Goal: Check status: Check status

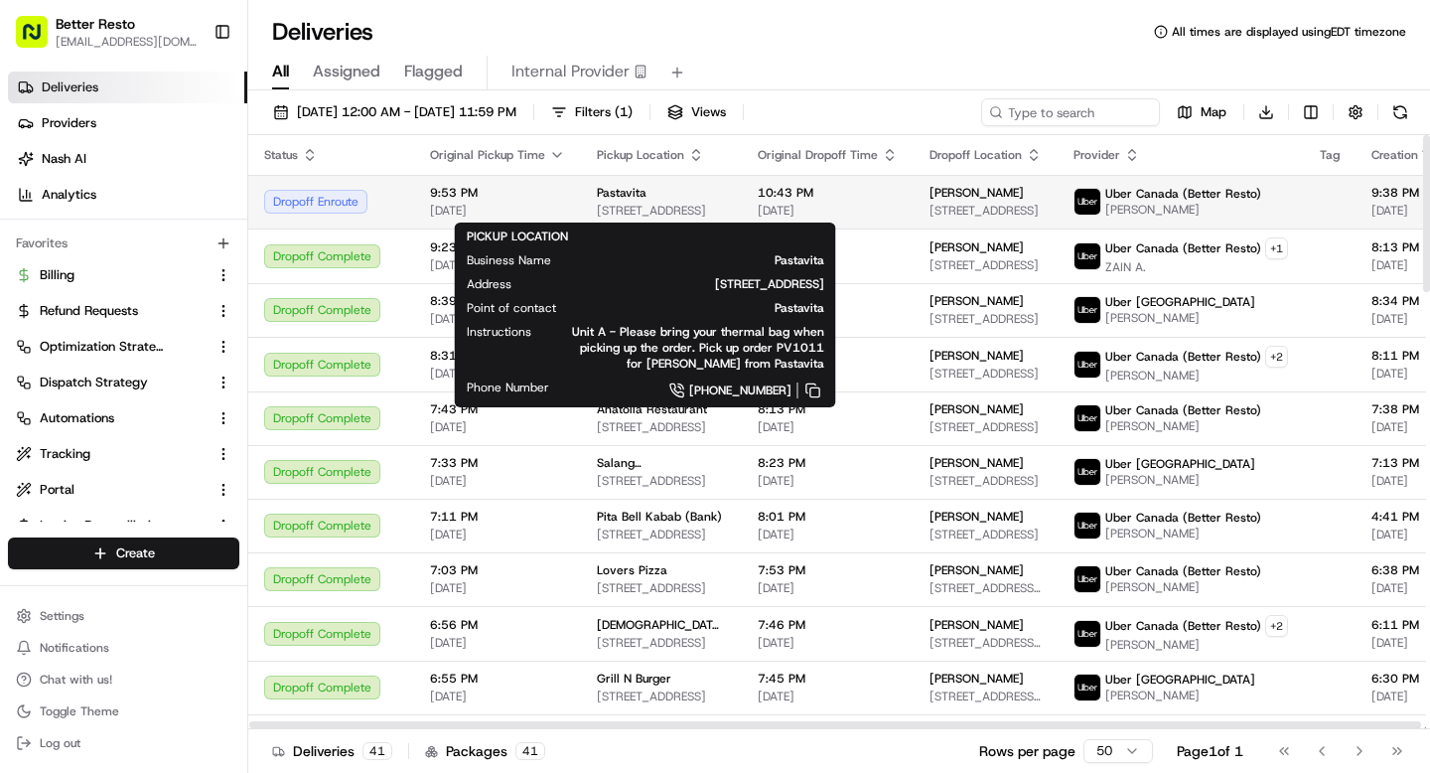
click at [621, 199] on span "Pastavita" at bounding box center [622, 193] width 50 height 16
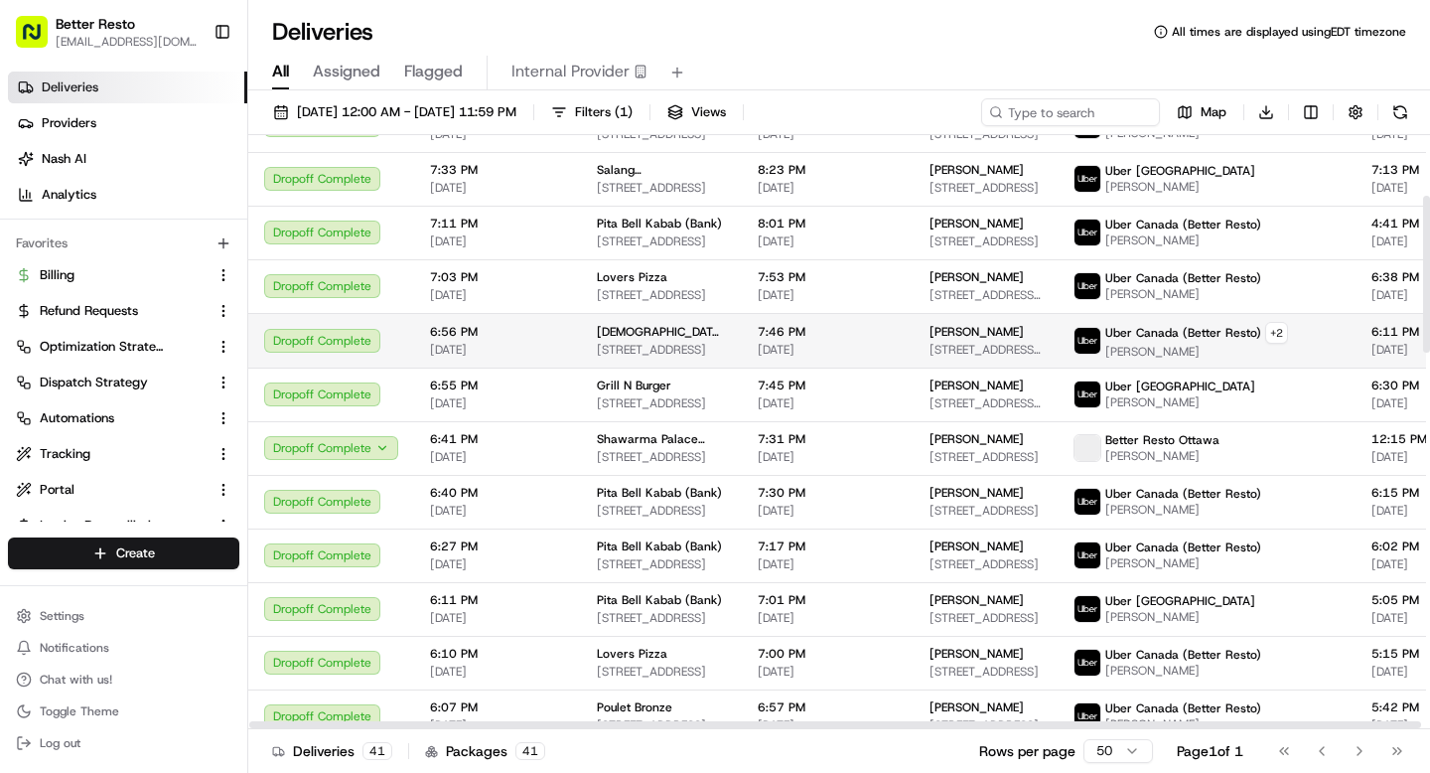
scroll to position [371, 0]
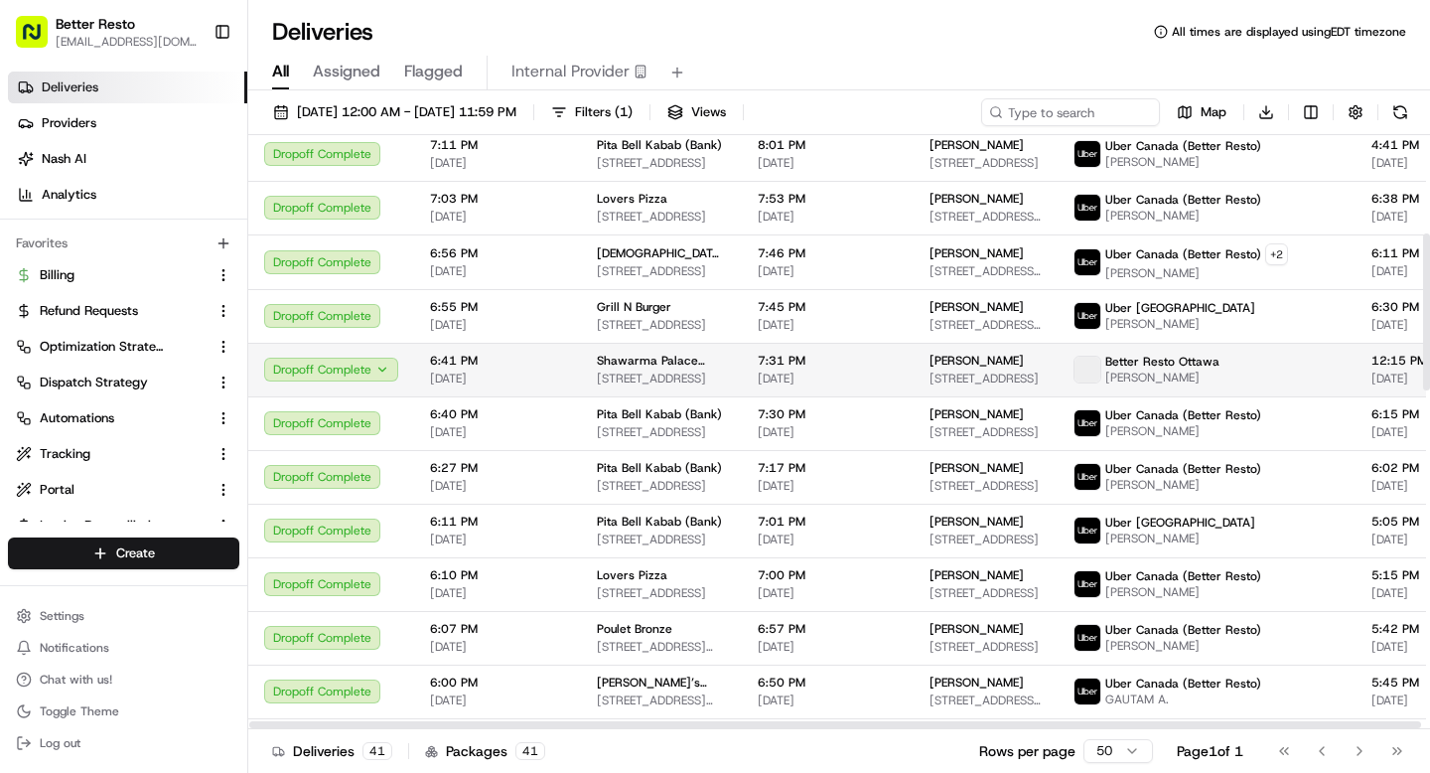
click at [624, 364] on span "Shawarma Palace (Rideau & Augusta)" at bounding box center [661, 361] width 129 height 16
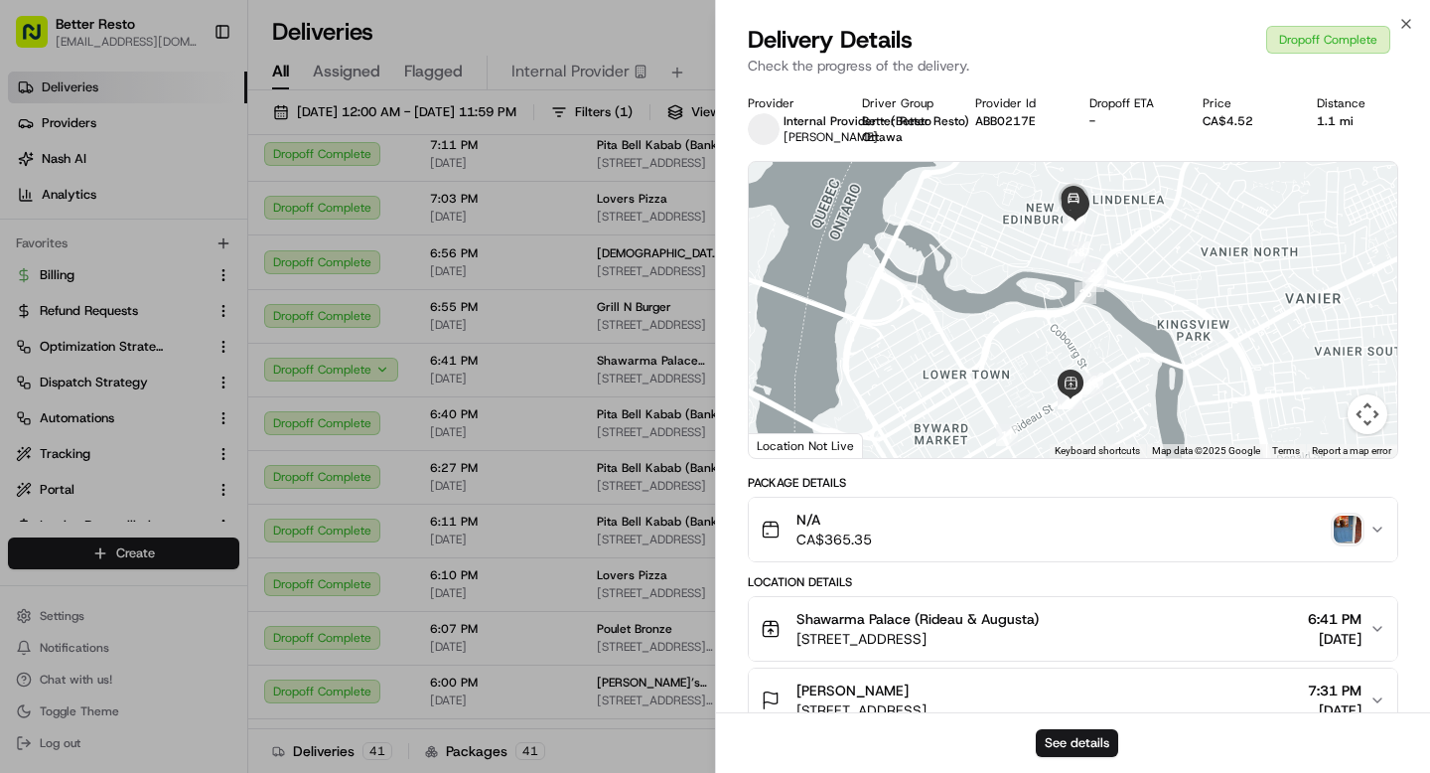
click at [1345, 523] on img "button" at bounding box center [1348, 529] width 28 height 28
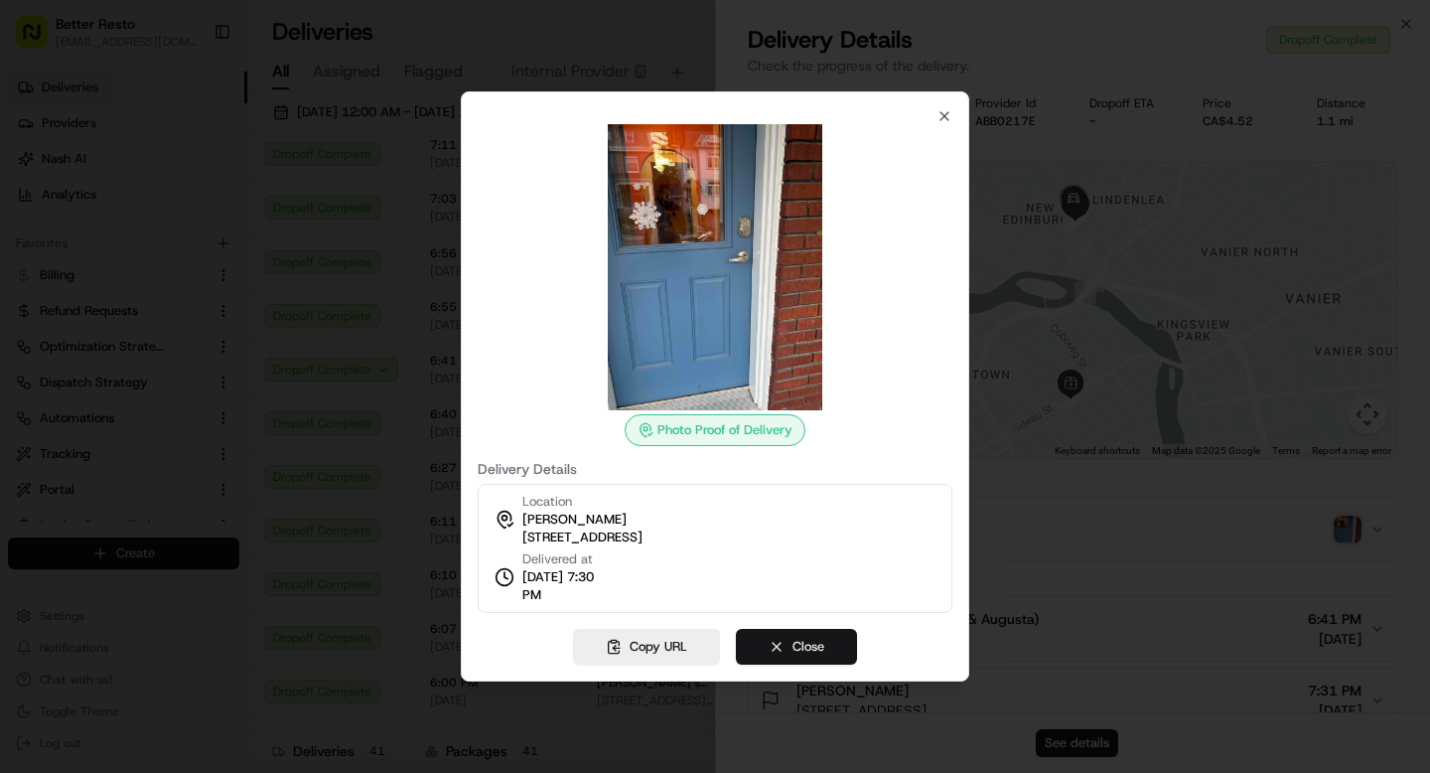
click at [811, 652] on button "Close" at bounding box center [796, 647] width 121 height 36
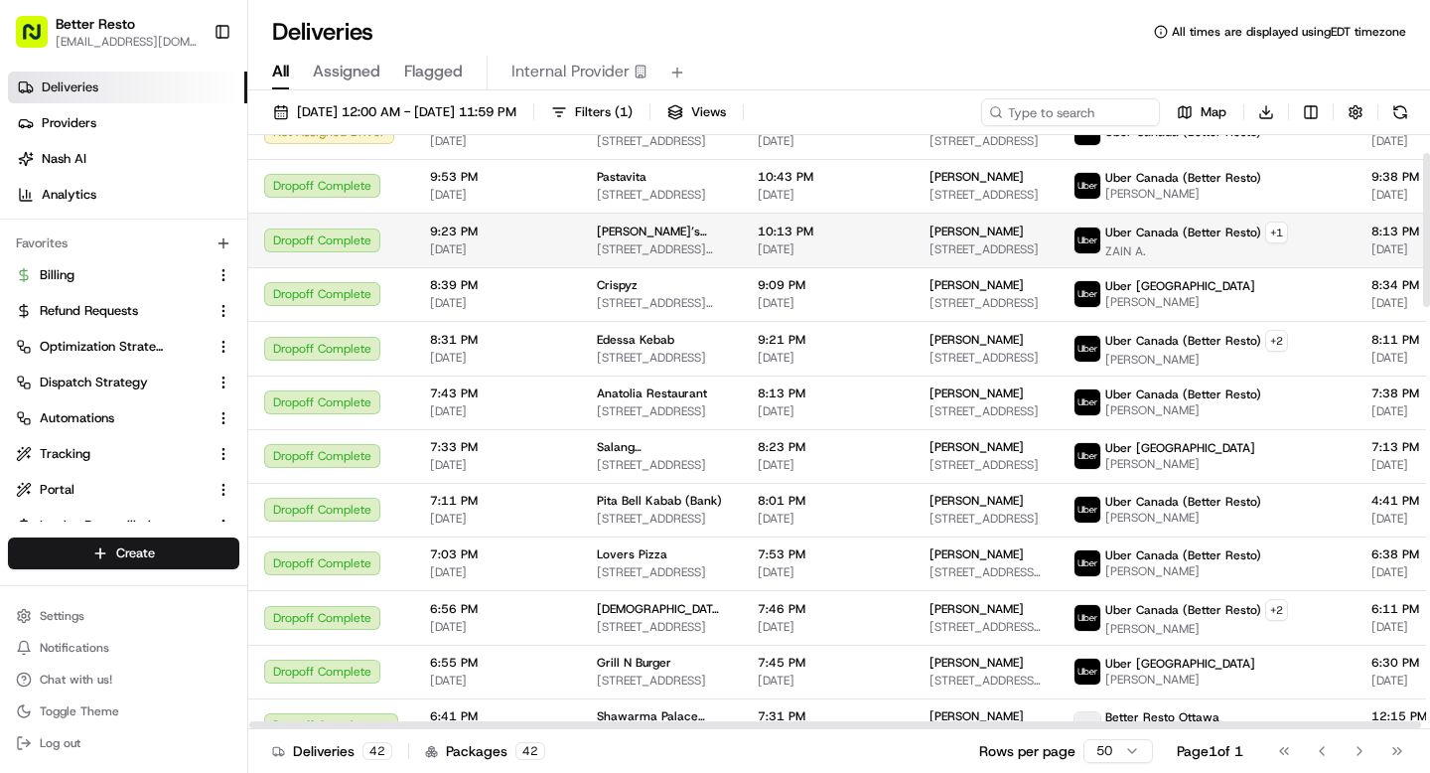
scroll to position [0, 0]
